Goal: Transaction & Acquisition: Purchase product/service

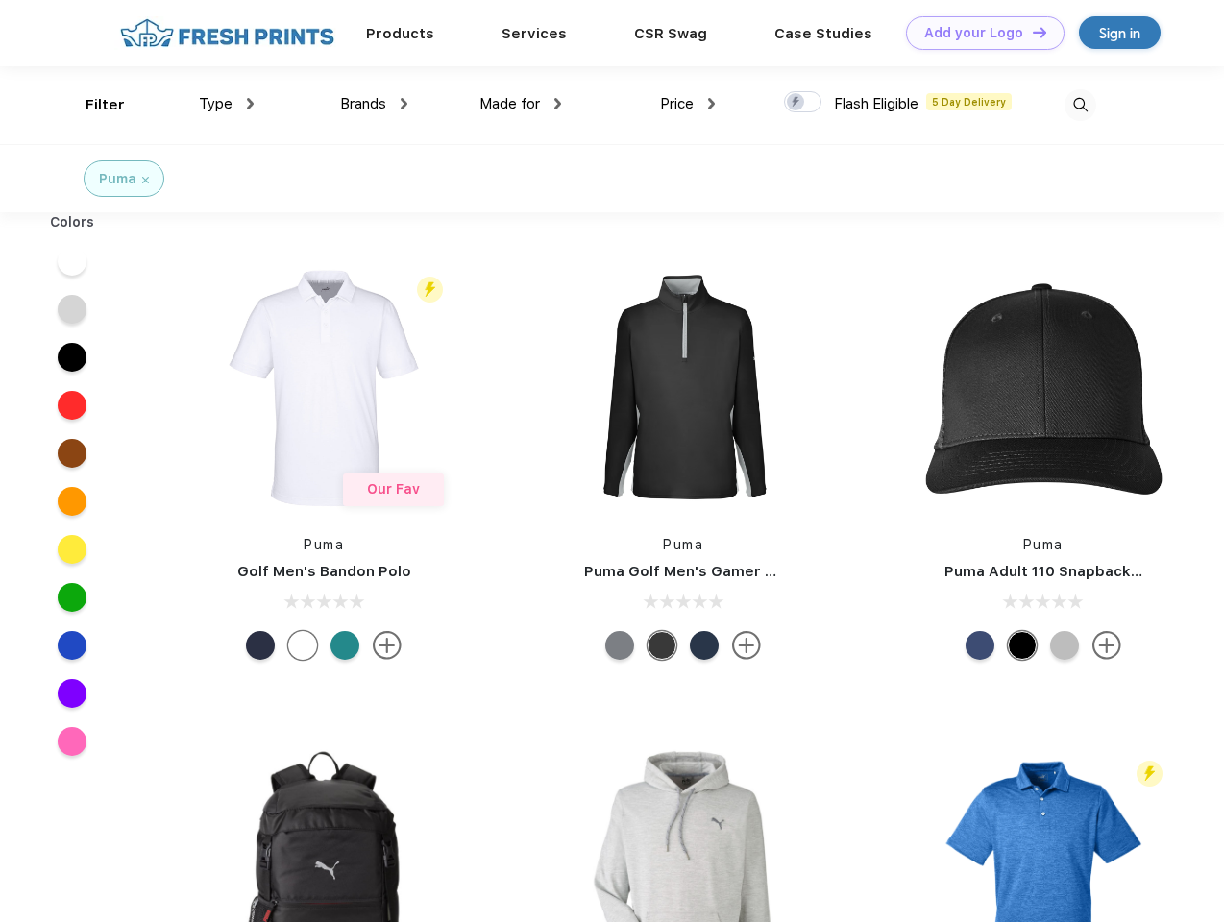
click at [978, 33] on link "Add your Logo Design Tool" at bounding box center [985, 33] width 159 height 34
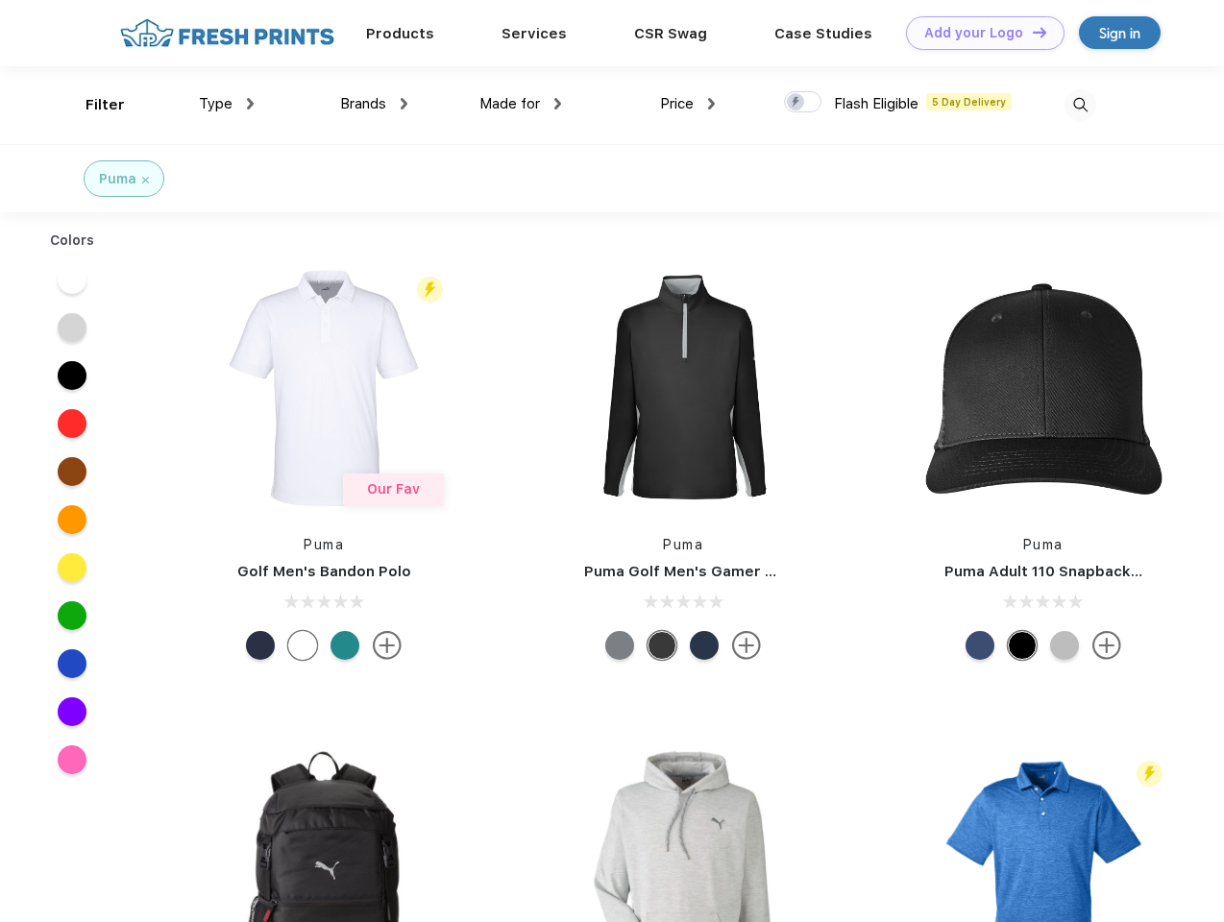
click at [0, 0] on div "Design Tool" at bounding box center [0, 0] width 0 height 0
click at [1031, 32] on link "Add your Logo Design Tool" at bounding box center [985, 33] width 159 height 34
click at [92, 105] on div "Filter" at bounding box center [104, 105] width 39 height 22
click at [227, 104] on span "Type" at bounding box center [216, 103] width 34 height 17
click at [374, 104] on span "Brands" at bounding box center [363, 103] width 46 height 17
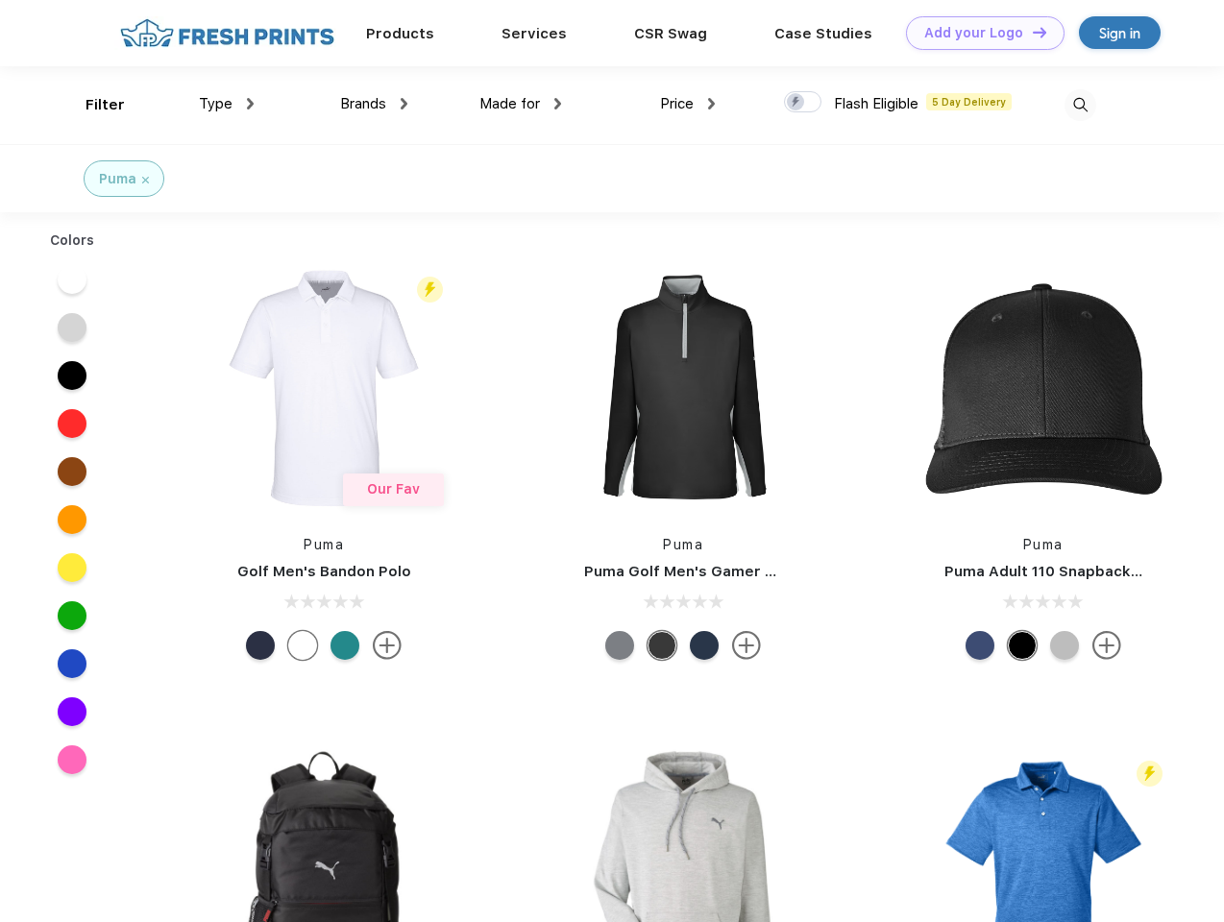
click at [521, 104] on span "Made for" at bounding box center [509, 103] width 61 height 17
click at [688, 104] on span "Price" at bounding box center [677, 103] width 34 height 17
click at [803, 103] on div at bounding box center [802, 101] width 37 height 21
click at [796, 103] on input "checkbox" at bounding box center [790, 96] width 12 height 12
click at [1080, 105] on img at bounding box center [1080, 105] width 32 height 32
